Goal: Task Accomplishment & Management: Manage account settings

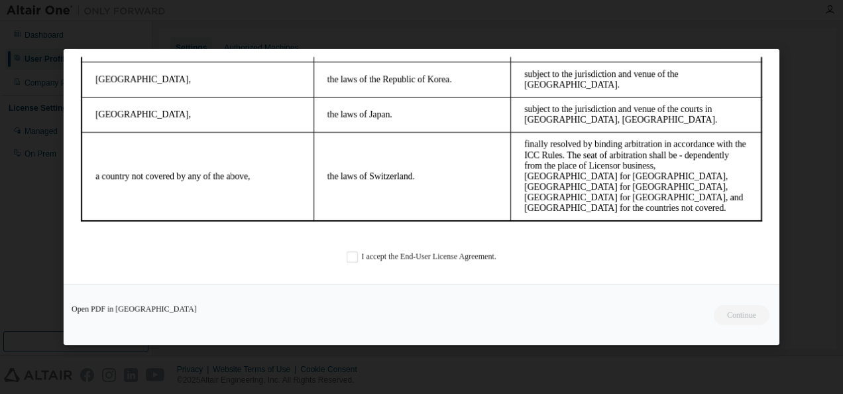
scroll to position [56, 0]
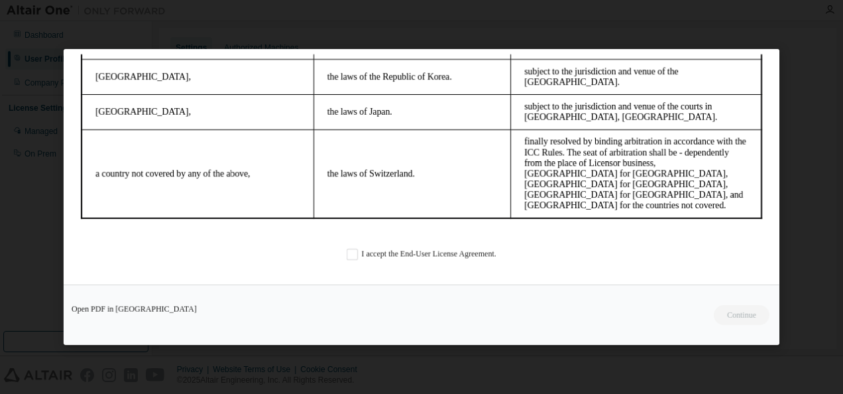
click at [341, 253] on div "I accept the End-User License Agreement." at bounding box center [422, 253] width 692 height 11
click at [348, 256] on label "I accept the End-User License Agreement." at bounding box center [422, 253] width 150 height 11
click at [746, 314] on button "Continue" at bounding box center [741, 315] width 57 height 20
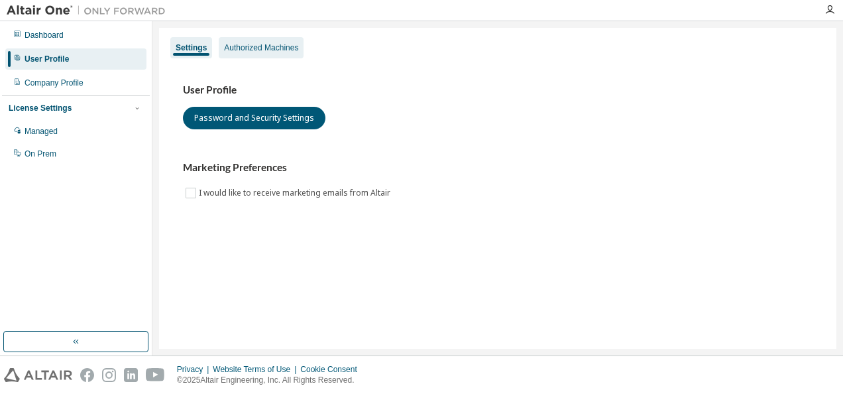
click at [274, 48] on div "Authorized Machines" at bounding box center [261, 47] width 74 height 11
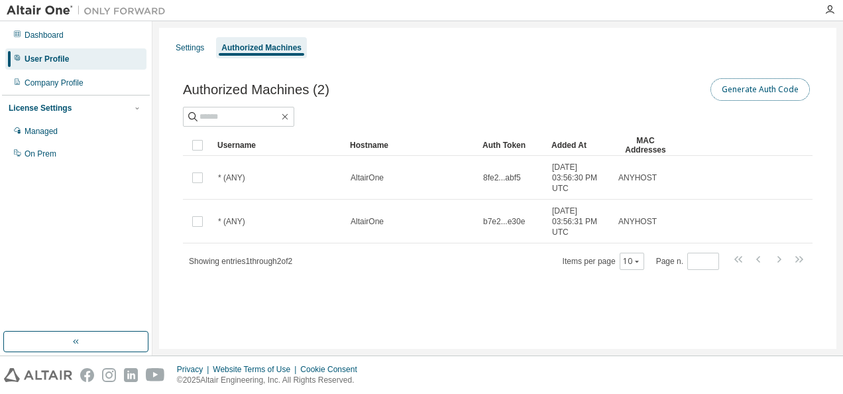
click at [745, 94] on button "Generate Auth Code" at bounding box center [760, 89] width 99 height 23
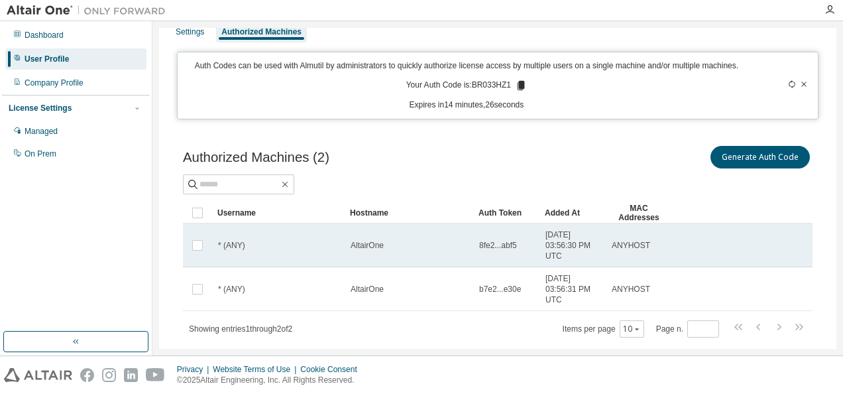
scroll to position [0, 0]
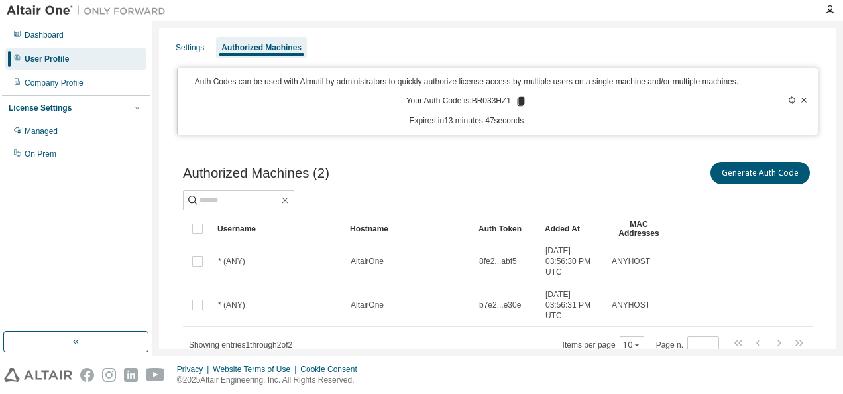
click at [32, 207] on div "Dashboard User Profile Company Profile License Settings Managed On Prem" at bounding box center [76, 176] width 148 height 306
